Goal: Information Seeking & Learning: Understand process/instructions

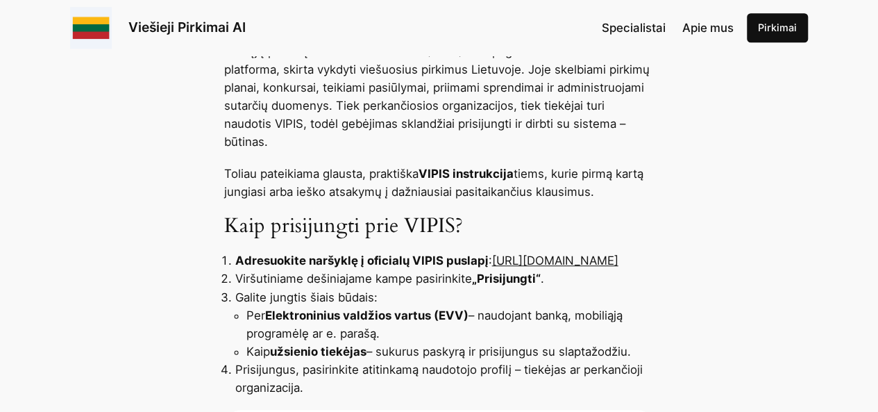
scroll to position [497, 0]
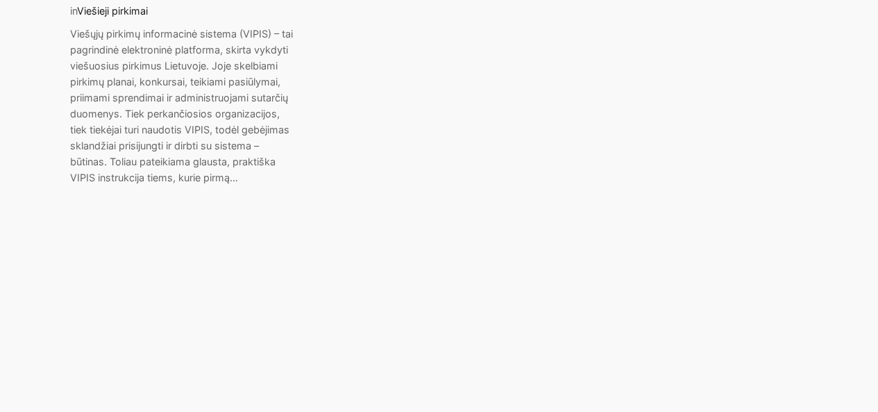
scroll to position [698, 0]
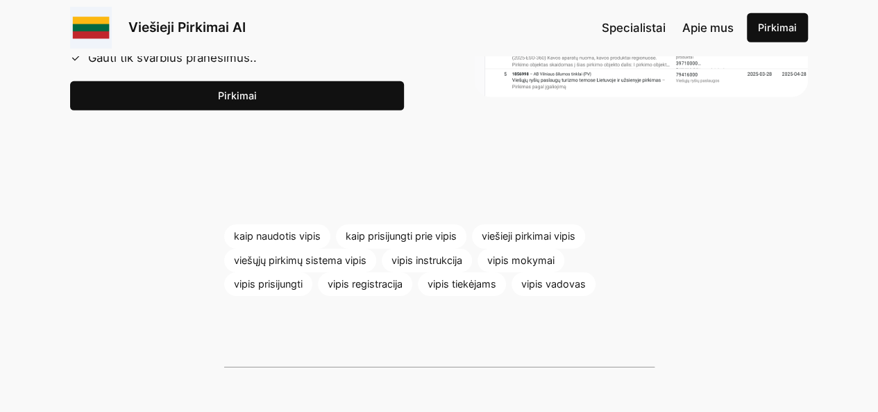
scroll to position [2137, 0]
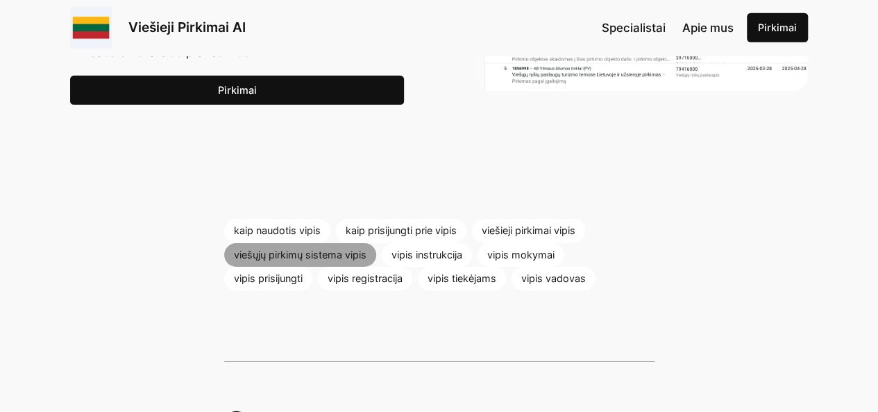
click at [275, 263] on link "viešųjų pirkimų sistema vipis" at bounding box center [300, 255] width 152 height 24
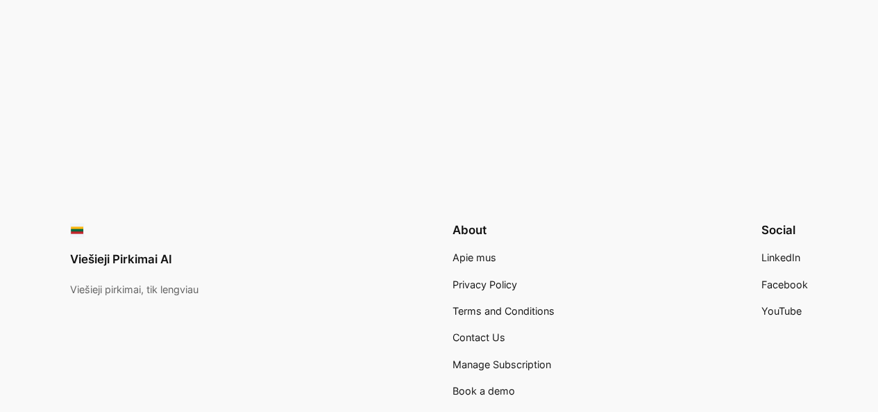
scroll to position [1031, 0]
